Goal: Task Accomplishment & Management: Use online tool/utility

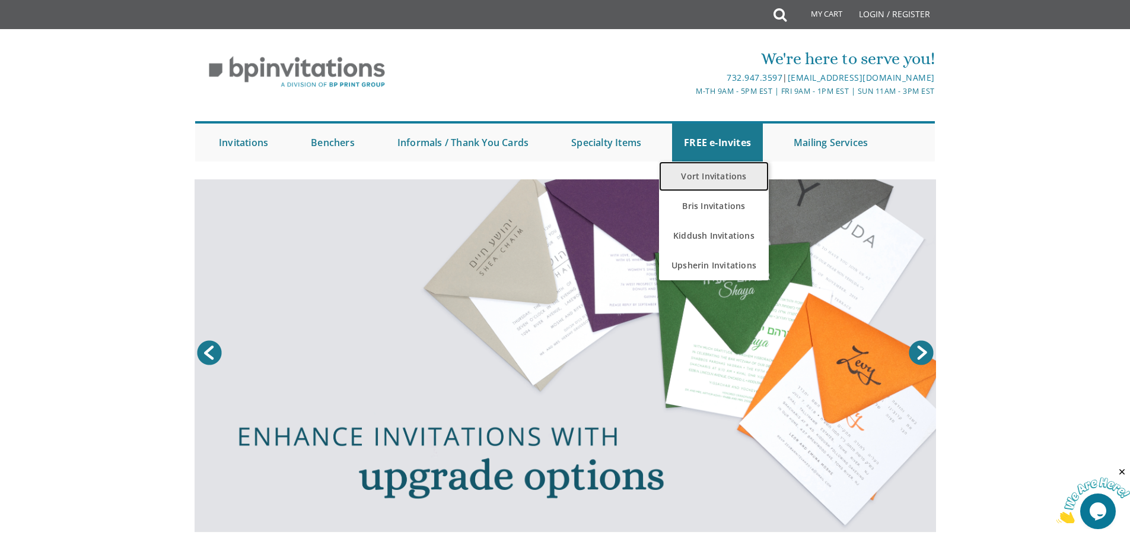
click at [709, 180] on link "Vort Invitations" at bounding box center [714, 176] width 110 height 30
click at [708, 170] on link "Vort Invitations" at bounding box center [714, 176] width 110 height 30
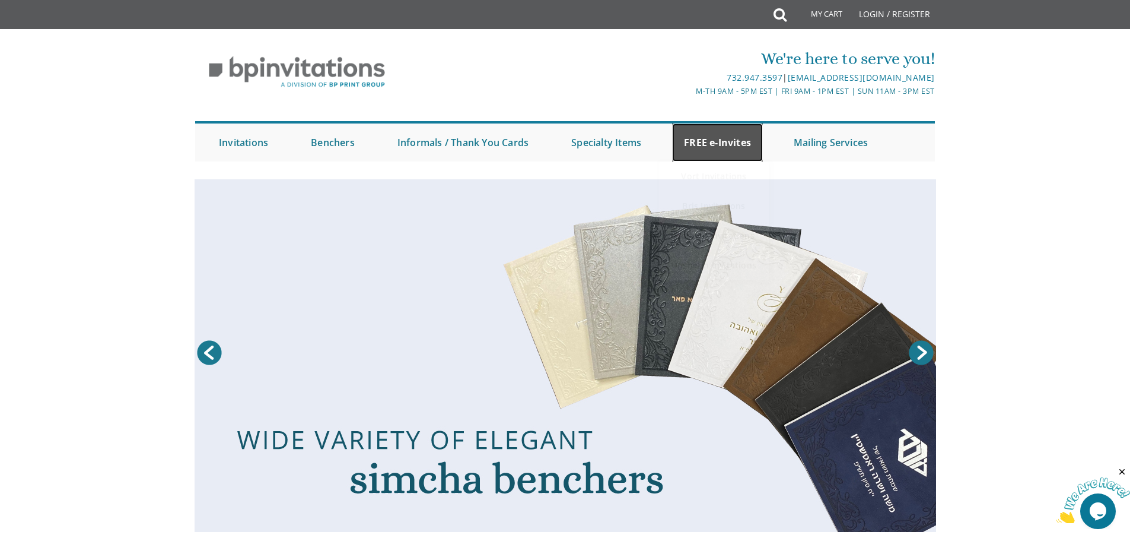
click at [714, 139] on link "FREE e-Invites" at bounding box center [717, 142] width 91 height 38
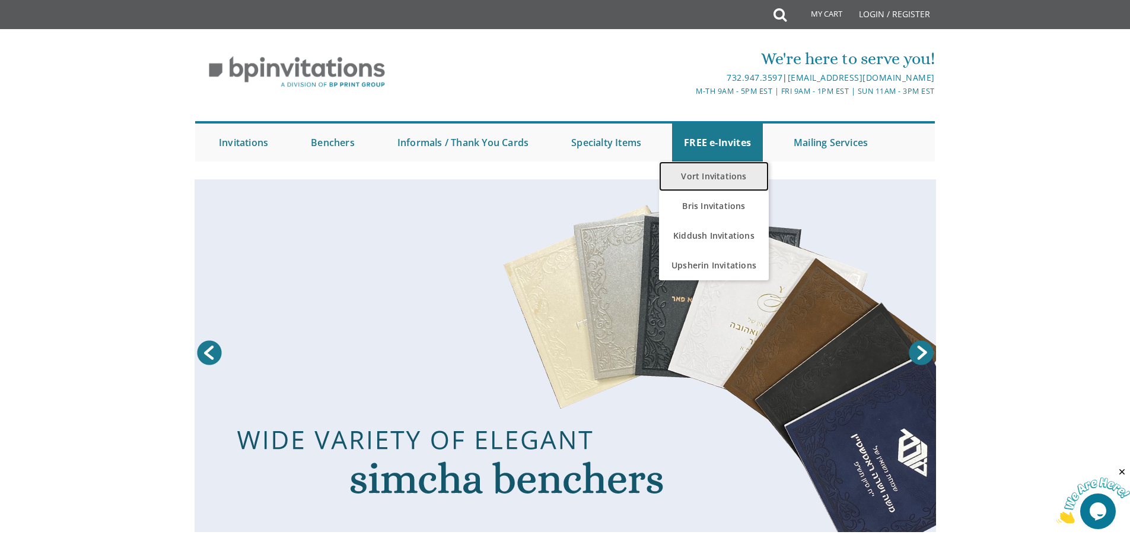
click at [713, 174] on link "Vort Invitations" at bounding box center [714, 176] width 110 height 30
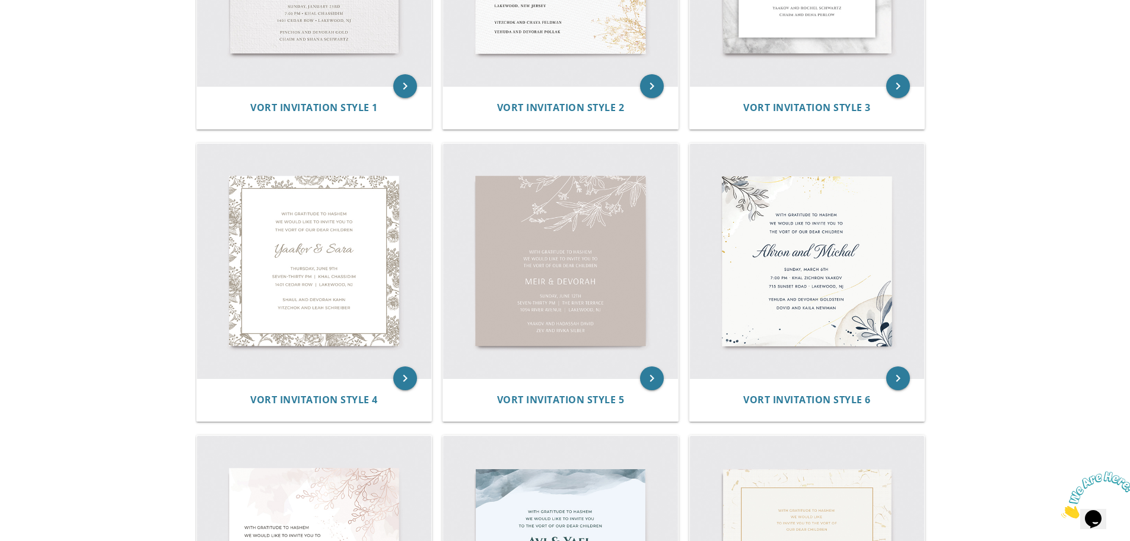
scroll to position [554, 0]
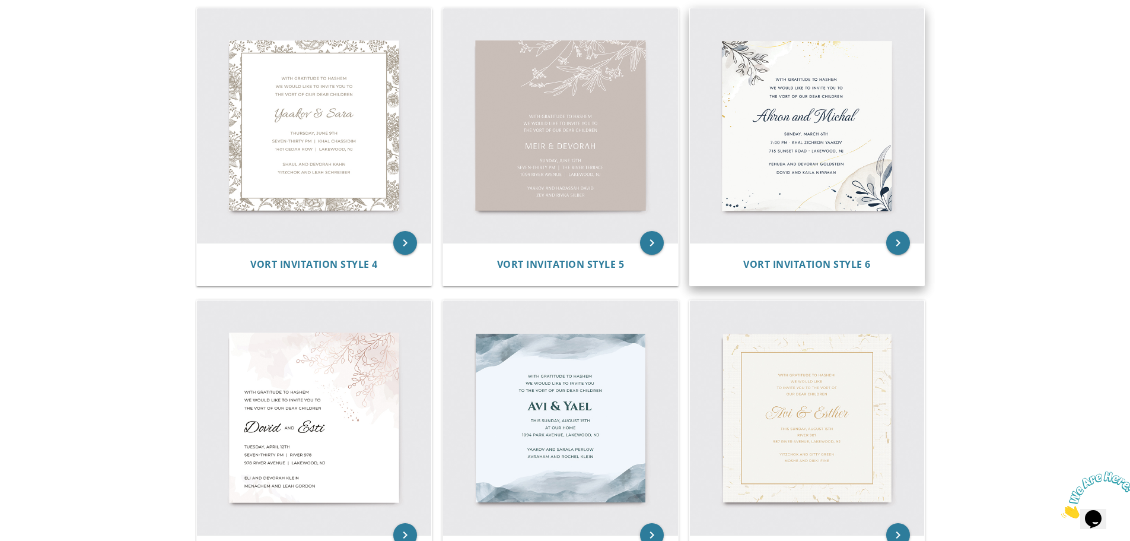
click at [809, 171] on img at bounding box center [807, 125] width 235 height 235
click at [896, 241] on icon "keyboard_arrow_right" at bounding box center [898, 243] width 24 height 24
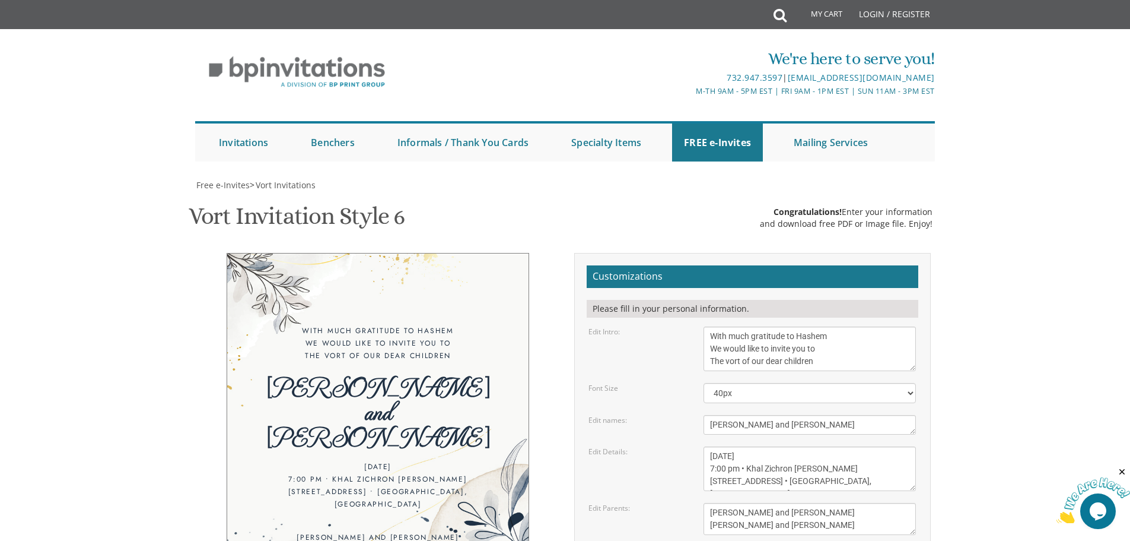
click at [840, 480] on textarea "Sunday, March 6th 7:00 pm • Khal Zichron Yaakov 715 Sunset Road • Lakewood, NJ" at bounding box center [810, 468] width 212 height 44
click at [840, 481] on textarea "Sunday, March 6th 7:00 pm • Khal Zichron Yaakov 715 Sunset Road • Lakewood, NJ" at bounding box center [810, 468] width 212 height 44
paste textarea "1900 NJ-70, Manchester Township, NJ 08759"
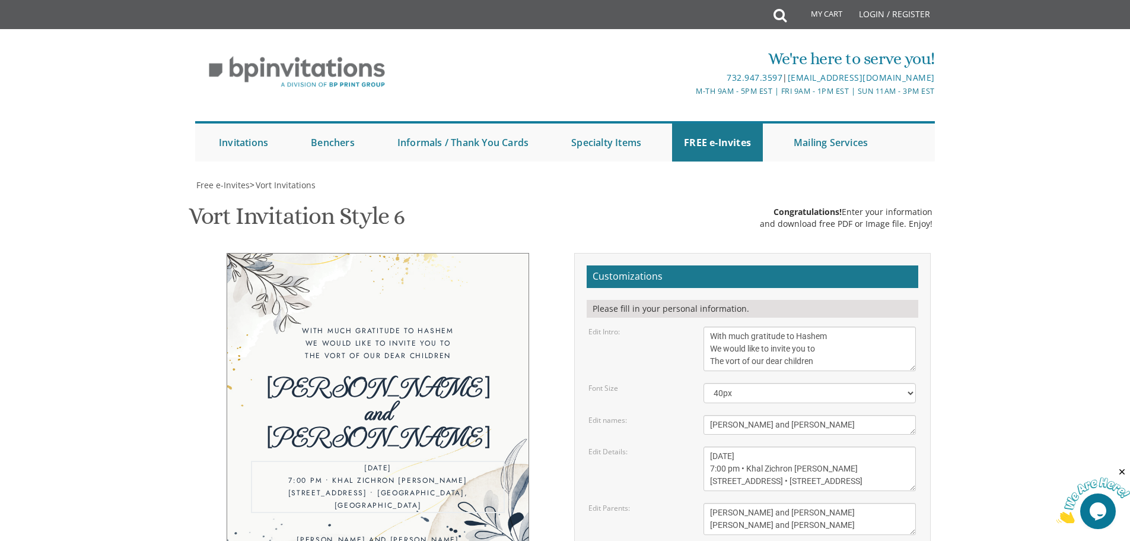
drag, startPoint x: 756, startPoint y: 487, endPoint x: 848, endPoint y: 483, distance: 92.0
click at [848, 483] on textarea "Sunday, March 6th 7:00 pm • Khal Zichron Yaakov 715 Sunset Road • Lakewood, NJ" at bounding box center [810, 468] width 212 height 44
drag, startPoint x: 832, startPoint y: 467, endPoint x: 781, endPoint y: 468, distance: 51.0
click at [781, 468] on textarea "Sunday, March 6th 7:00 pm • Khal Zichron Yaakov 715 Sunset Road • Lakewood, NJ" at bounding box center [810, 468] width 212 height 44
paste textarea "Manchester Township"
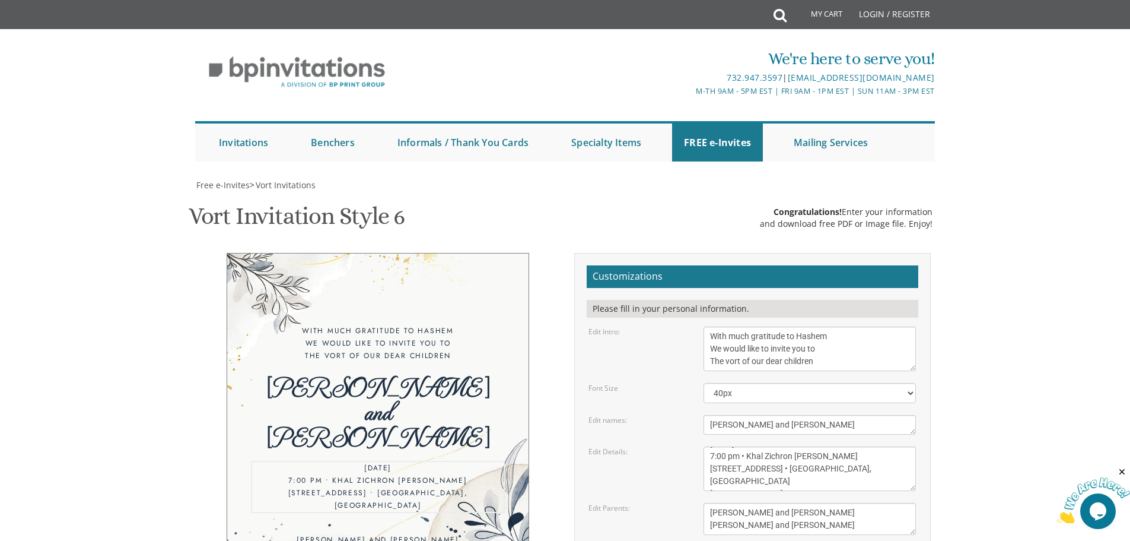
drag, startPoint x: 872, startPoint y: 482, endPoint x: 752, endPoint y: 483, distance: 119.3
click at [752, 483] on textarea "Sunday, March 6th 7:00 pm • Khal Zichron Yaakov 715 Sunset Road • Lakewood, NJ" at bounding box center [810, 468] width 212 height 44
drag, startPoint x: 771, startPoint y: 469, endPoint x: 710, endPoint y: 472, distance: 61.2
click at [710, 472] on textarea "Sunday, March 6th 7:00 pm • Khal Zichron Yaakov 715 Sunset Road • Lakewood, NJ" at bounding box center [810, 468] width 212 height 44
drag, startPoint x: 754, startPoint y: 483, endPoint x: 710, endPoint y: 485, distance: 43.9
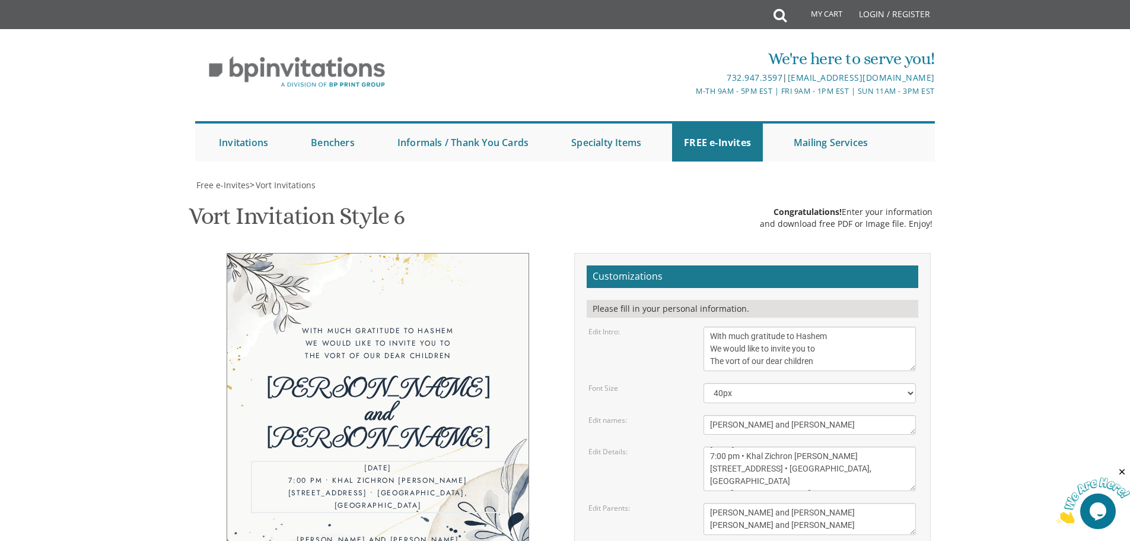
click at [710, 485] on textarea "Sunday, March 6th 7:00 pm • Khal Zichron Yaakov 715 Sunset Road • Lakewood, NJ" at bounding box center [810, 468] width 212 height 44
drag, startPoint x: 712, startPoint y: 478, endPoint x: 771, endPoint y: 479, distance: 59.3
click at [771, 479] on textarea "Sunday, March 6th 7:00 pm • Khal Zichron Yaakov 715 Sunset Road • Lakewood, NJ" at bounding box center [810, 468] width 212 height 44
paste textarea "1900 NJ-70"
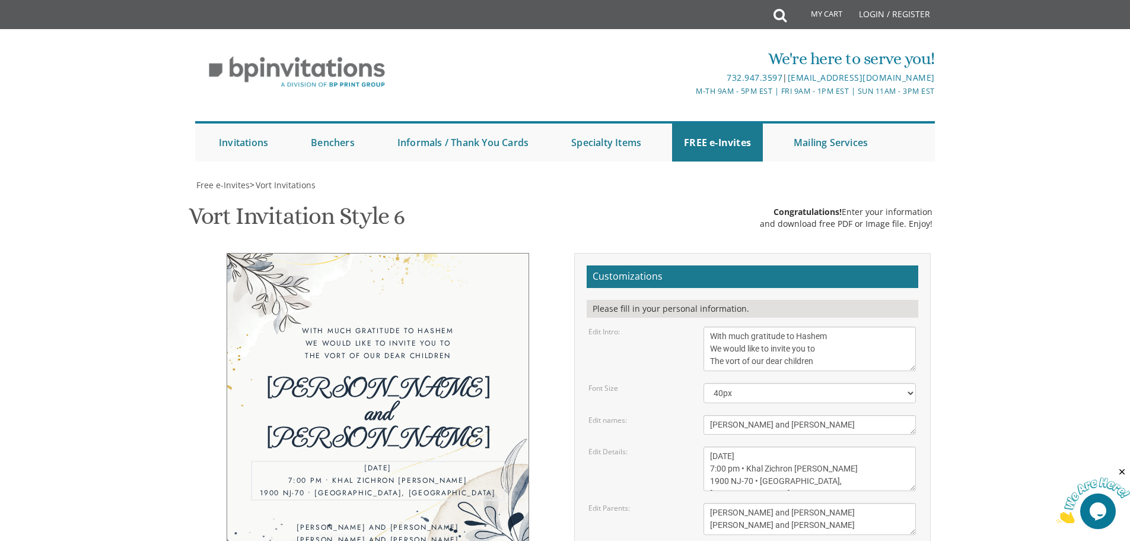
click at [730, 461] on textarea "Sunday, March 6th 7:00 pm • Khal Zichron Yaakov 715 Sunset Road • Lakewood, NJ" at bounding box center [810, 468] width 212 height 44
drag, startPoint x: 736, startPoint y: 457, endPoint x: 695, endPoint y: 458, distance: 41.0
click at [695, 458] on div "Sunday, March 6th 7:00 pm • Khal Zichron Yaakov 715 Sunset Road • Lakewood, NJ" at bounding box center [810, 468] width 230 height 44
type textarea "Tuesday, Sepetember 10th 7:00 pm • Khal Zichron Yaakov 1900 NJ-70 • Manchester …"
drag, startPoint x: 787, startPoint y: 424, endPoint x: 659, endPoint y: 432, distance: 127.8
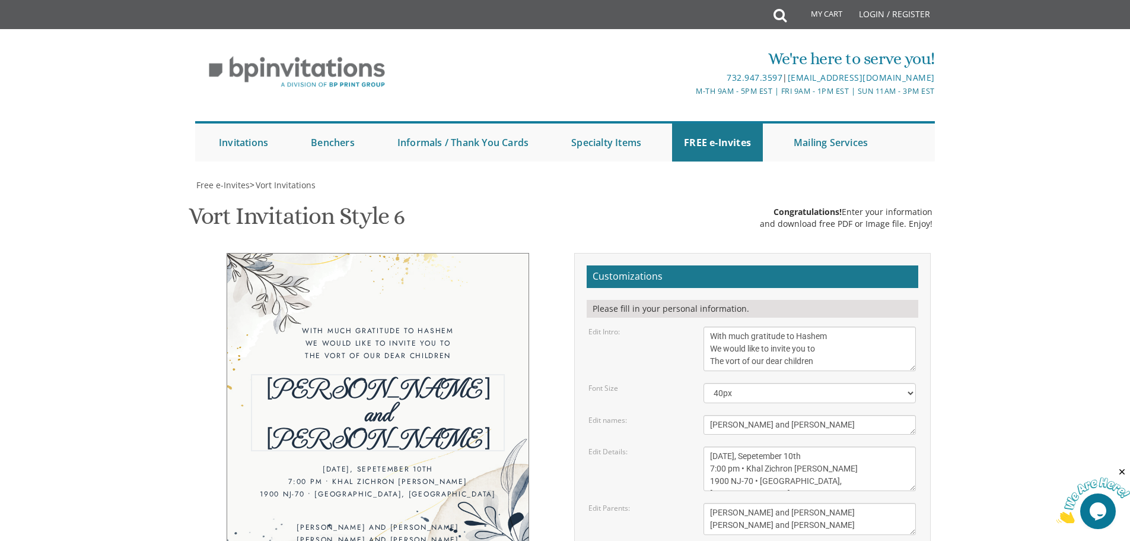
click at [659, 432] on div "Edit names: Ahron and Michal" at bounding box center [752, 425] width 345 height 20
type textarea "Shulem Yosef & Chaya Ruchy"
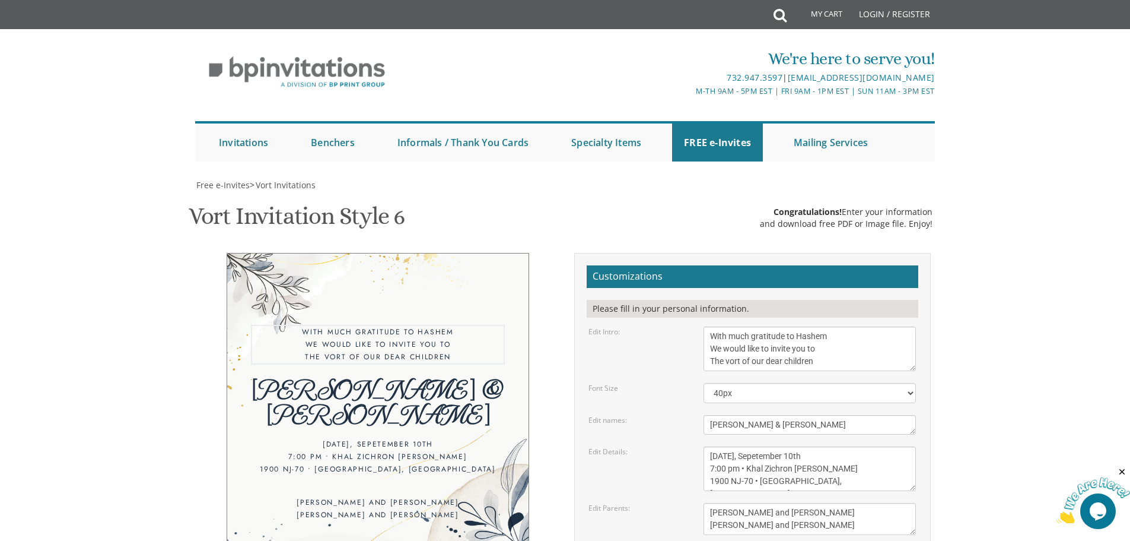
drag, startPoint x: 727, startPoint y: 361, endPoint x: 741, endPoint y: 364, distance: 14.4
click at [741, 364] on textarea "With much gratitude to Hashem We would like to invite you to The vort of our de…" at bounding box center [810, 348] width 212 height 44
type textarea "With much gratitude to Hashem We would like to invite you to The Sheva Brochos …"
drag, startPoint x: 829, startPoint y: 468, endPoint x: 748, endPoint y: 467, distance: 80.7
click at [748, 467] on textarea "Sunday, March 6th 7:00 pm • Khal Zichron Yaakov 715 Sunset Road • Lakewood, NJ" at bounding box center [810, 468] width 212 height 44
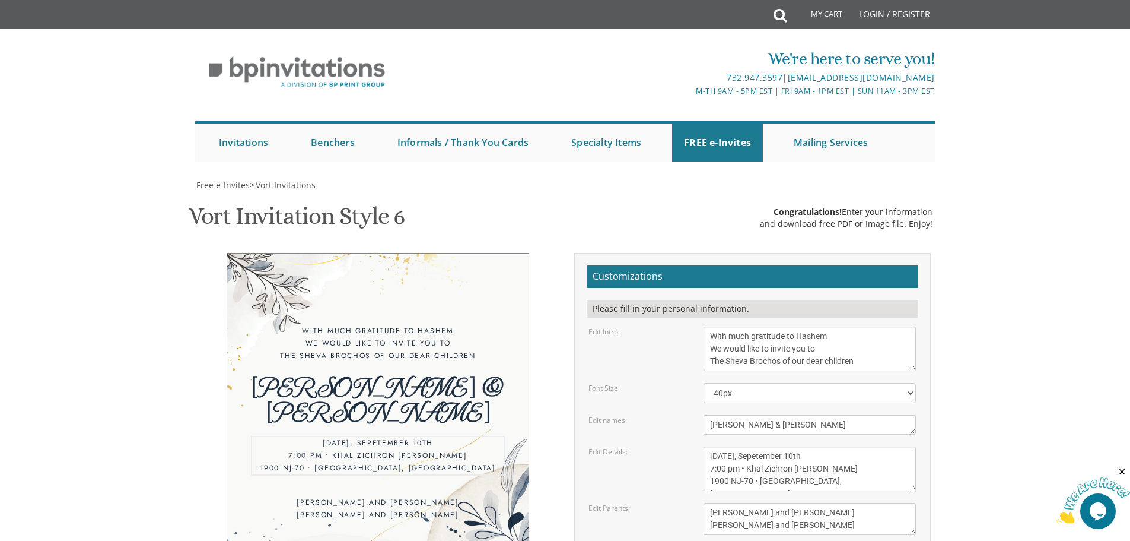
paste textarea "TOAST CAFE"
type textarea "Tuesday, Sepetember 10th 7:00 pm • TOAST CAFE 1900 NJ-70 • Manchester Township,…"
drag, startPoint x: 808, startPoint y: 390, endPoint x: 704, endPoint y: 373, distance: 105.8
click at [704, 503] on textarea "Yehuda and Devorah Goldstein Dovid and Kaila Newman" at bounding box center [810, 519] width 212 height 32
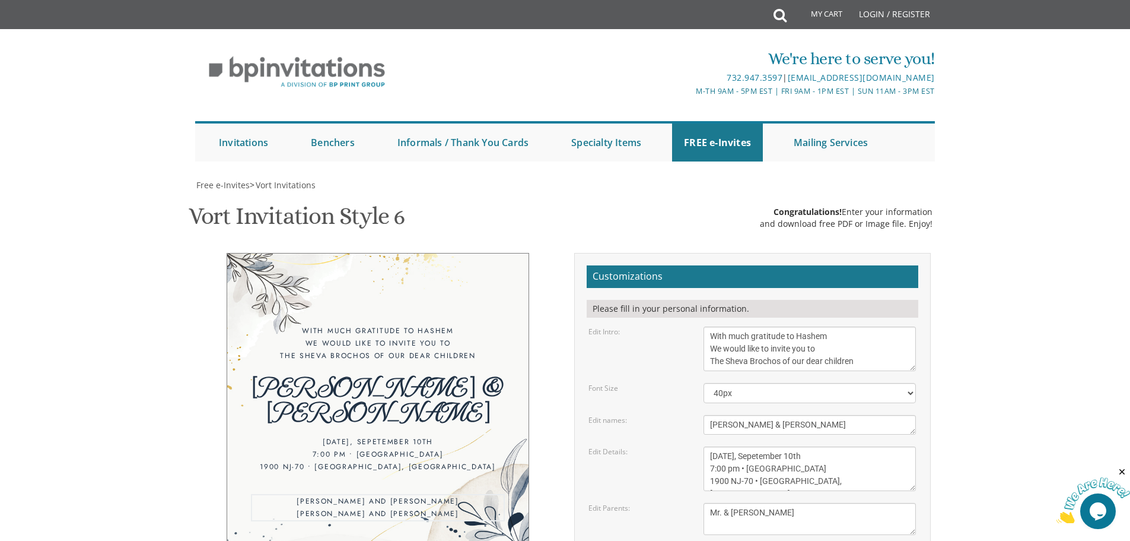
type textarea "Mr. & Mrs. Ushie Schachter"
click at [721, 446] on textarea "Sunday, March 6th 7:00 pm • Khal Zichron Yaakov 715 Sunset Road • Lakewood, NJ" at bounding box center [810, 468] width 212 height 44
type textarea "Tuesday, Sepetember 10th 7:30 pm • TOAST CAFE 1900 NJ-70 • Manchester Township,…"
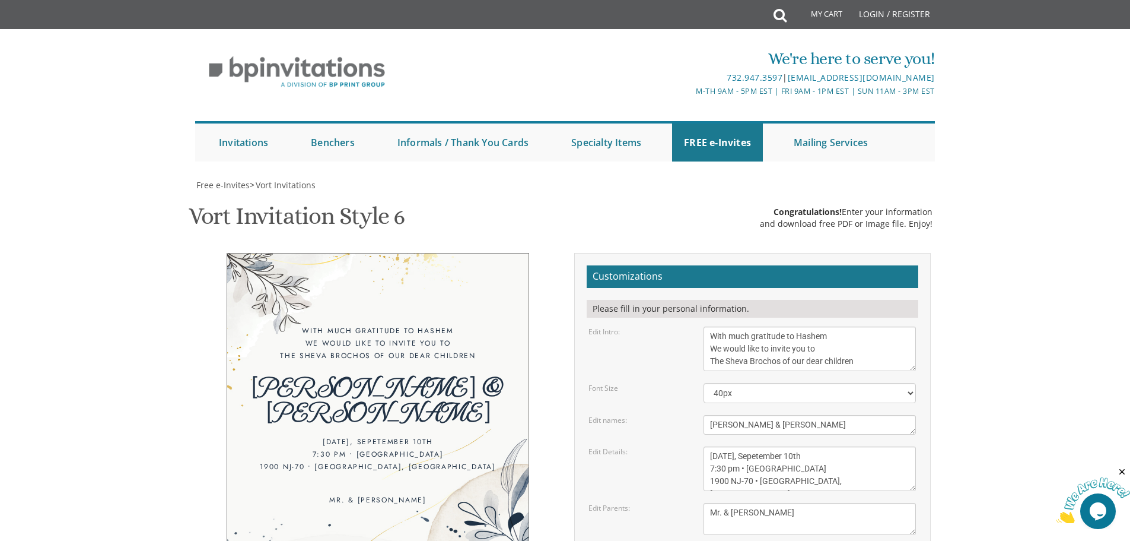
type input "nechamalvnthl@gmail.com"
click at [1009, 408] on body "My Cart Total: View Cart Item(s) Submit My Cart Total: View Cart Item(s) Login …" at bounding box center [565, 487] width 1130 height 975
drag, startPoint x: 376, startPoint y: 393, endPoint x: 383, endPoint y: 424, distance: 31.8
click at [383, 424] on div "With much gratitude to Hashem We would like to invite you to The Sheva Brochos …" at bounding box center [378, 409] width 303 height 313
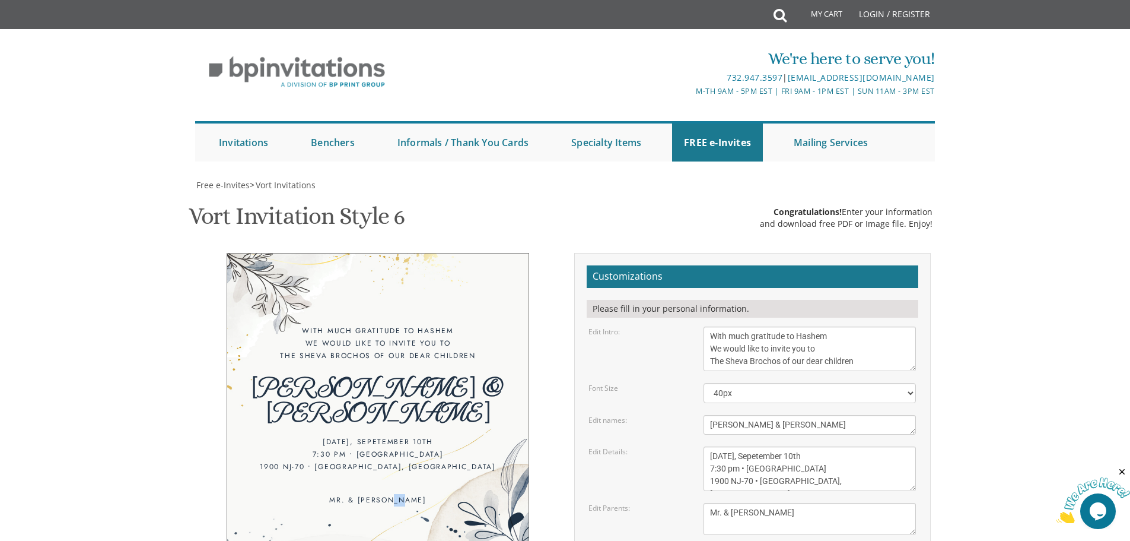
click at [382, 402] on div "With much gratitude to Hashem We would like to invite you to The Sheva Brochos …" at bounding box center [378, 409] width 303 height 313
click at [710, 503] on textarea "Yehuda and Devorah Goldstein Dovid and Kaila Newman" at bounding box center [810, 519] width 212 height 32
type textarea "Mr. & Mrs. Ushie Schachter"
click at [710, 446] on textarea "Sunday, March 6th 7:00 pm • Khal Zichron Yaakov 715 Sunset Road • Lakewood, NJ" at bounding box center [810, 468] width 212 height 44
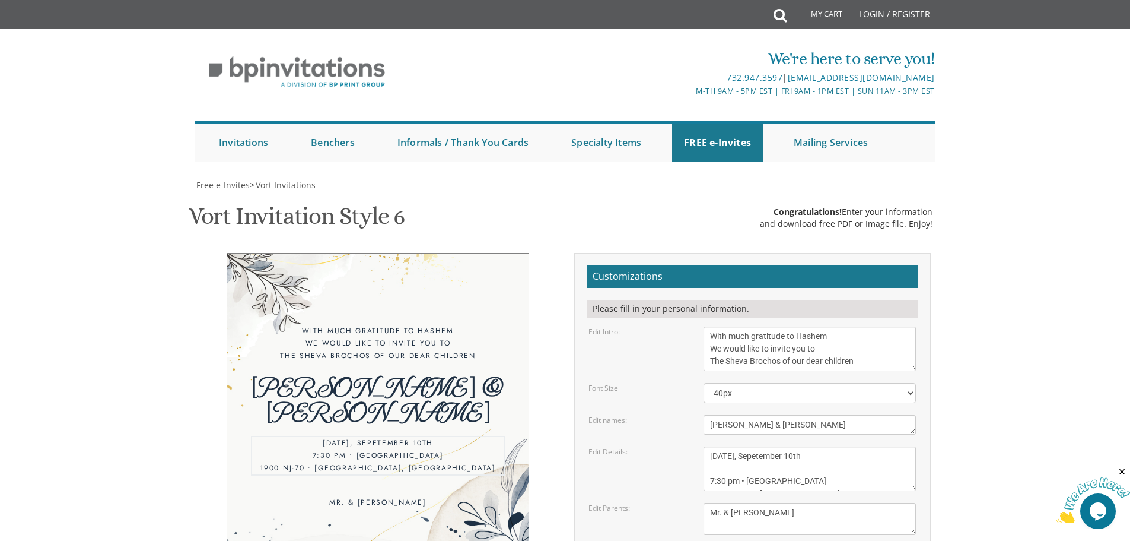
click at [797, 446] on textarea "Sunday, March 6th 7:00 pm • Khal Zichron Yaakov 715 Sunset Road • Lakewood, NJ" at bounding box center [810, 468] width 212 height 44
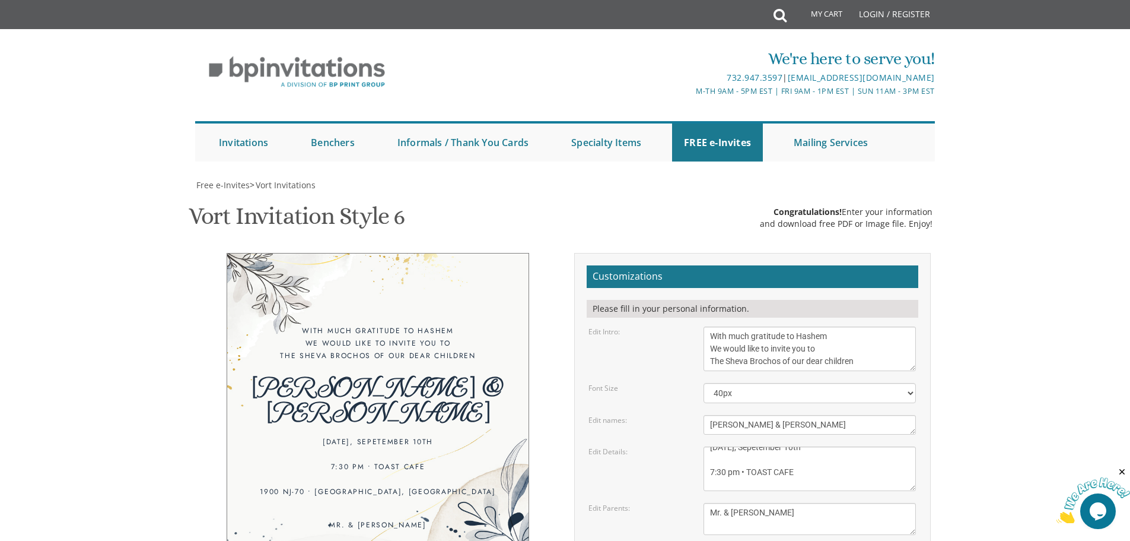
click at [746, 503] on textarea "Yehuda and Devorah Goldstein Dovid and Kaila Newman" at bounding box center [810, 519] width 212 height 32
click at [718, 503] on textarea "Yehuda and Devorah Goldstein Dovid and Kaila Newman" at bounding box center [810, 519] width 212 height 32
click at [706, 503] on textarea "Yehuda and Devorah Goldstein Dovid and Kaila Newman" at bounding box center [810, 519] width 212 height 32
click at [818, 503] on textarea "Yehuda and Devorah Goldstein Dovid and Kaila Newman" at bounding box center [810, 519] width 212 height 32
drag, startPoint x: 792, startPoint y: 386, endPoint x: 735, endPoint y: 389, distance: 57.0
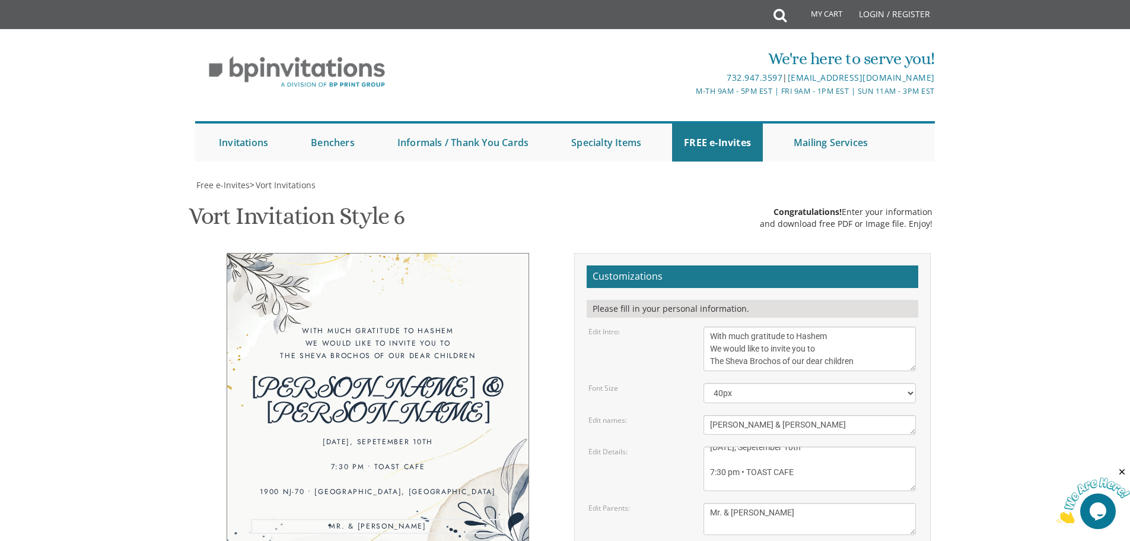
click at [735, 503] on textarea "Yehuda and Devorah Goldstein Dovid and Kaila Newman" at bounding box center [810, 519] width 212 height 32
click at [769, 446] on textarea "Sunday, March 6th 7:00 pm • Khal Zichron Yaakov 715 Sunset Road • Lakewood, NJ" at bounding box center [810, 468] width 212 height 44
click at [757, 446] on textarea "Sunday, March 6th 7:00 pm • Khal Zichron Yaakov 715 Sunset Road • Lakewood, NJ" at bounding box center [810, 468] width 212 height 44
click at [725, 446] on textarea "Sunday, March 6th 7:00 pm • Khal Zichron Yaakov 715 Sunset Road • Lakewood, NJ" at bounding box center [810, 468] width 212 height 44
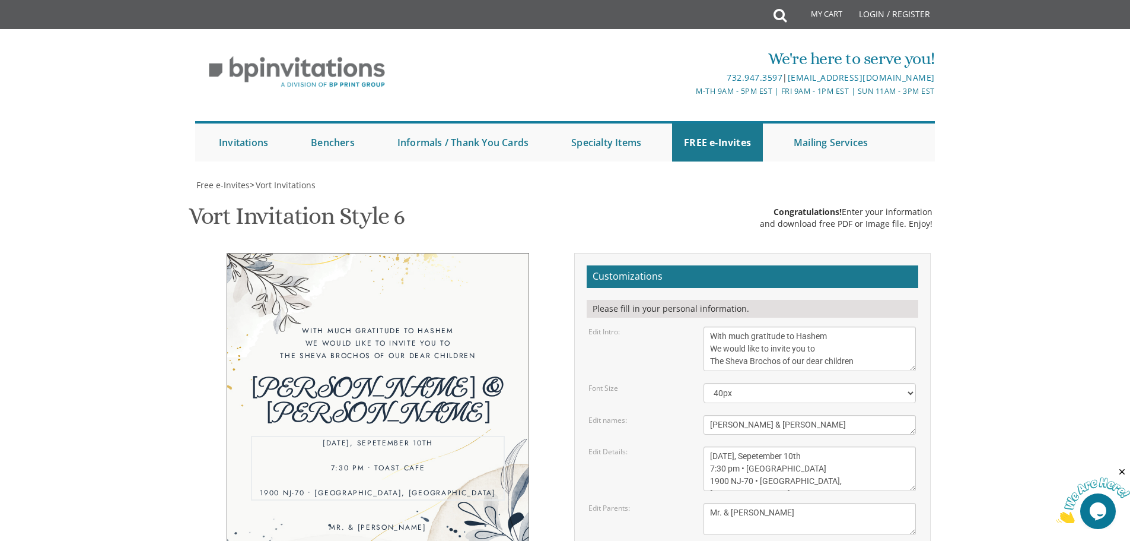
click at [743, 446] on textarea "Sunday, March 6th 7:00 pm • Khal Zichron Yaakov 715 Sunset Road • Lakewood, NJ" at bounding box center [810, 468] width 212 height 44
drag, startPoint x: 793, startPoint y: 318, endPoint x: 799, endPoint y: 319, distance: 6.6
click at [799, 446] on textarea "Sunday, March 6th 7:00 pm • Khal Zichron Yaakov 715 Sunset Road • Lakewood, NJ" at bounding box center [810, 468] width 212 height 44
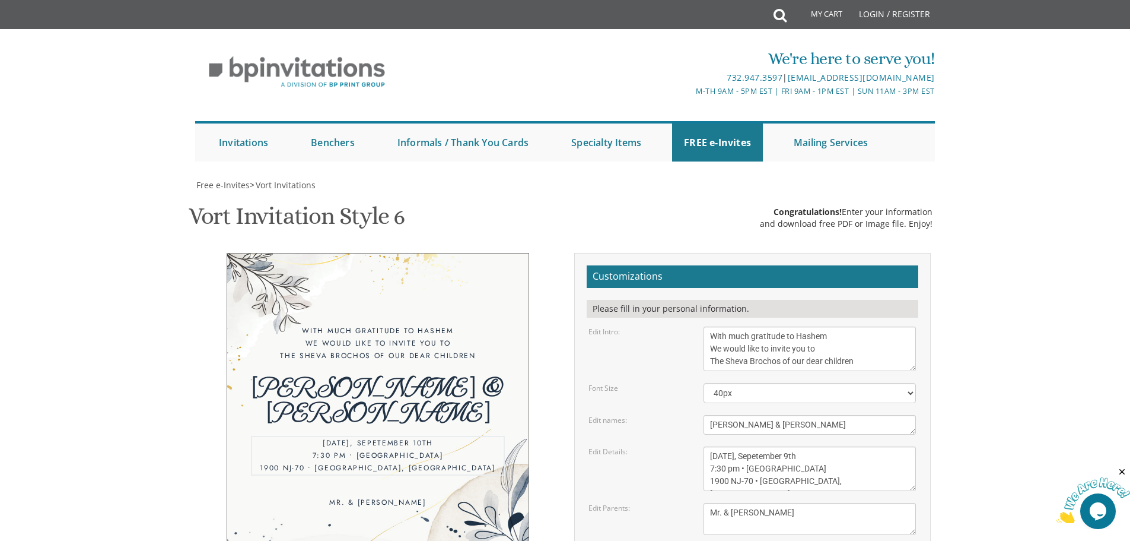
type textarea "Tuesday, Sepetember 9th 7:30 pm • TOAST CAFE 1900 NJ-70 • Manchester Township, …"
